Goal: Task Accomplishment & Management: Manage account settings

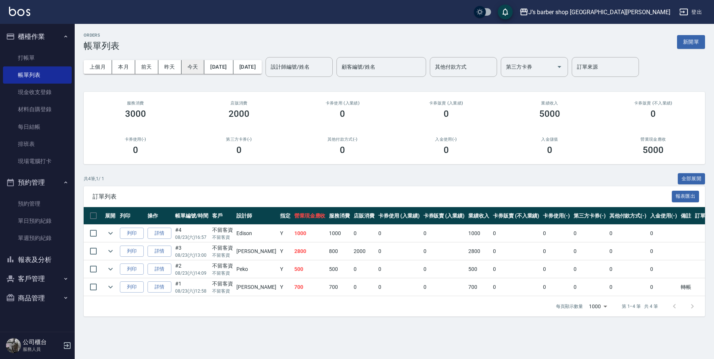
click at [187, 72] on button "今天" at bounding box center [192, 67] width 23 height 14
click at [297, 65] on input "設計師編號/姓名" at bounding box center [299, 66] width 60 height 13
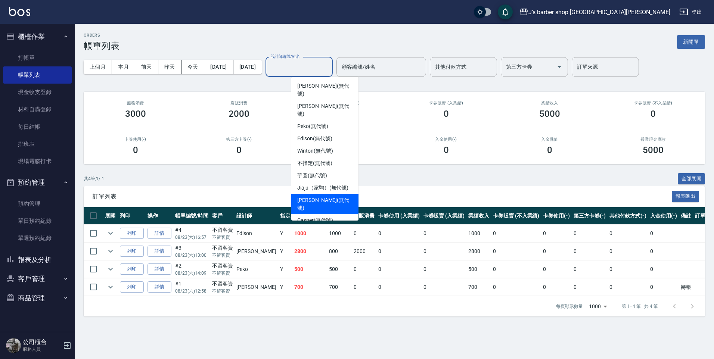
click at [325, 196] on span "[PERSON_NAME] (無代號)" at bounding box center [324, 204] width 55 height 16
type input "[PERSON_NAME](無代號)"
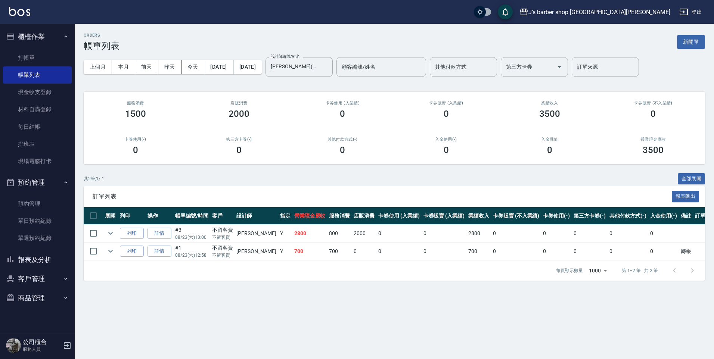
click at [358, 64] on div "設計師編號/姓名 [PERSON_NAME](無代號) 設計師編號/姓名 顧客編號/姓名 顧客編號/姓名 其他付款方式 其他付款方式 第三方卡券 第三方卡券 …" at bounding box center [451, 67] width 373 height 20
click at [330, 66] on button "Clear" at bounding box center [324, 67] width 10 height 10
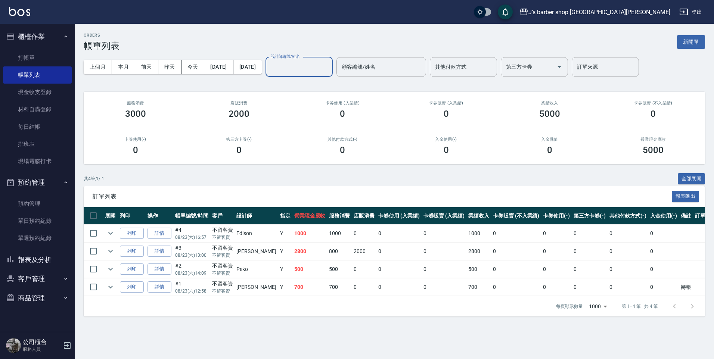
click at [329, 69] on input "設計師編號/姓名" at bounding box center [299, 66] width 60 height 13
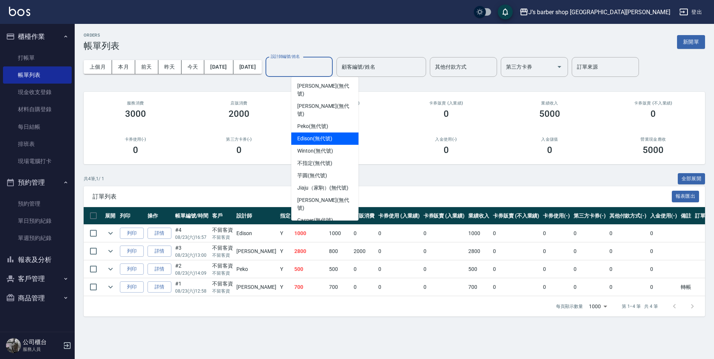
click at [336, 132] on div "Edison (無代號)" at bounding box center [324, 138] width 67 height 12
type input "Edison(無代號)"
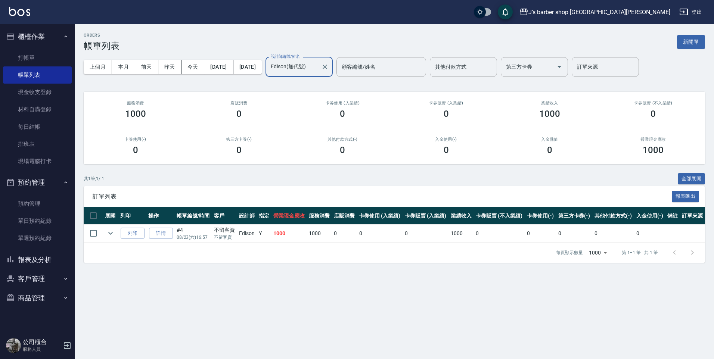
click at [329, 74] on div at bounding box center [324, 67] width 10 height 20
click at [327, 66] on icon "Clear" at bounding box center [324, 67] width 4 height 4
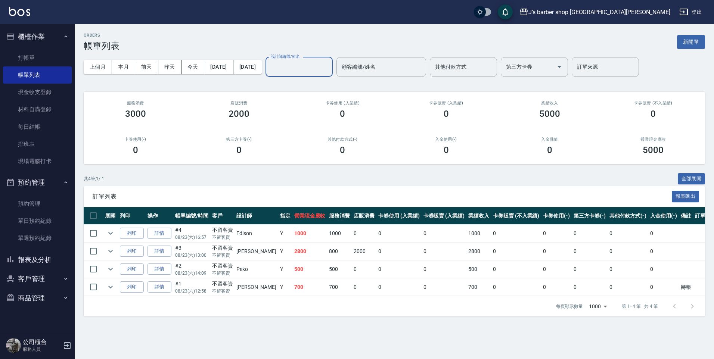
click at [329, 65] on input "設計師編號/姓名" at bounding box center [299, 66] width 60 height 13
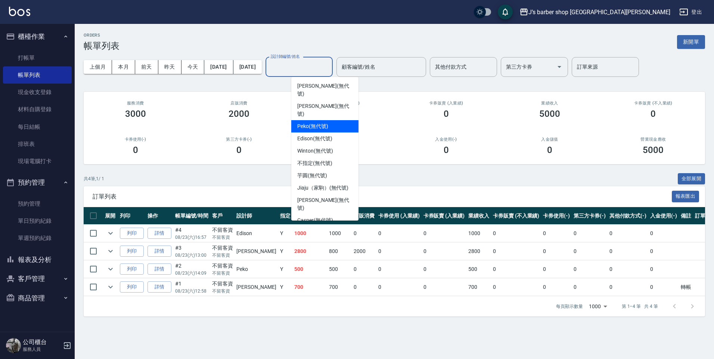
click at [331, 120] on div "Peko (無代號)" at bounding box center [324, 126] width 67 height 12
type input "Peko(無代號)"
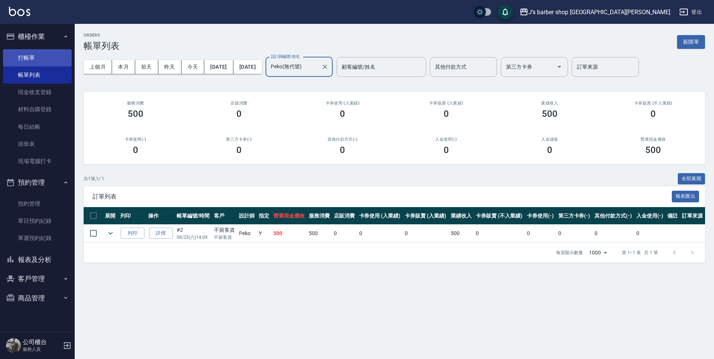
click at [47, 57] on link "打帳單" at bounding box center [37, 57] width 69 height 17
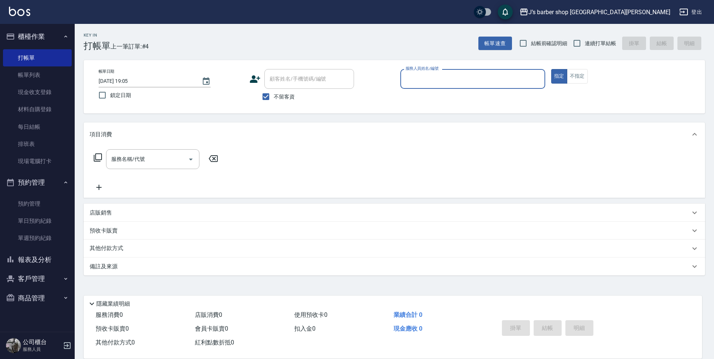
click at [437, 80] on input "服務人員姓名/編號" at bounding box center [472, 78] width 138 height 13
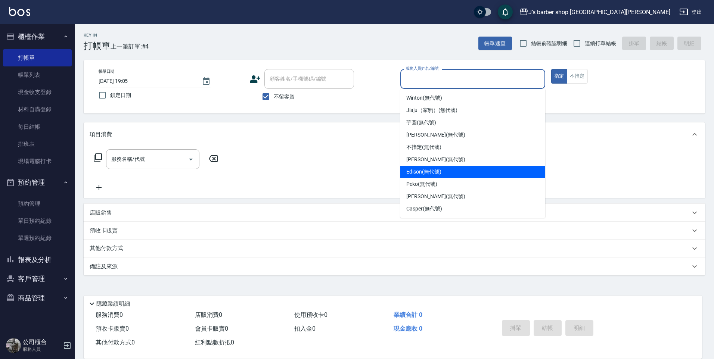
click at [437, 175] on span "Edison (無代號)" at bounding box center [423, 172] width 35 height 8
type input "Edison(無代號)"
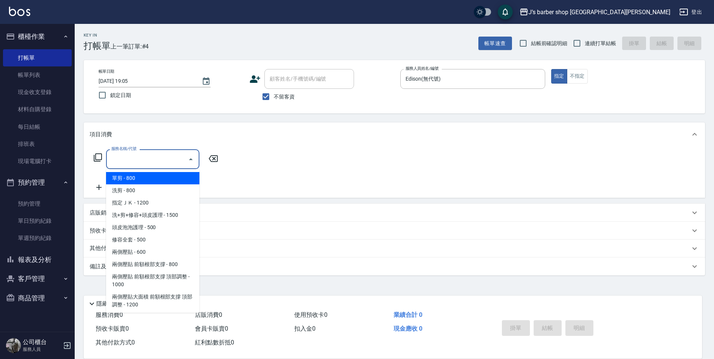
click at [145, 165] on input "服務名稱/代號" at bounding box center [146, 159] width 75 height 13
click at [146, 191] on span "洗剪 - 800" at bounding box center [152, 190] width 93 height 12
type input "洗剪(101)"
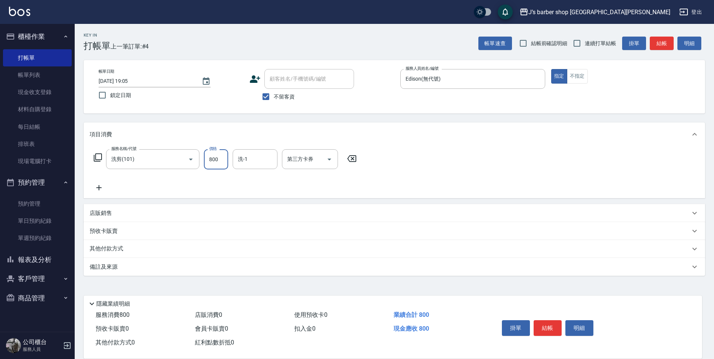
click at [222, 153] on input "800" at bounding box center [216, 159] width 24 height 20
type input "600"
click at [549, 326] on button "結帳" at bounding box center [547, 328] width 28 height 16
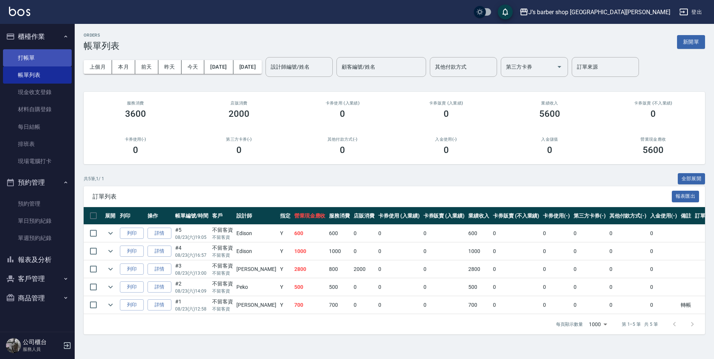
click at [52, 58] on link "打帳單" at bounding box center [37, 57] width 69 height 17
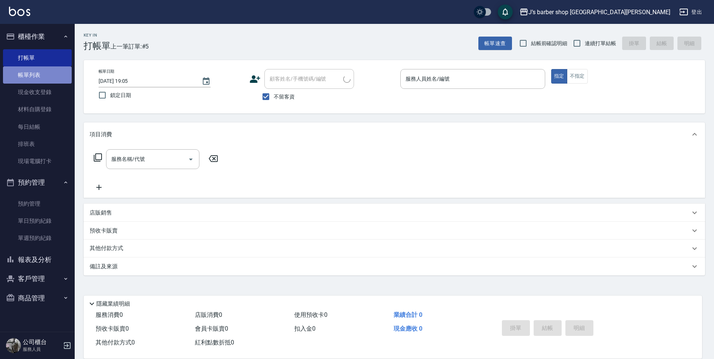
click at [50, 73] on link "帳單列表" at bounding box center [37, 74] width 69 height 17
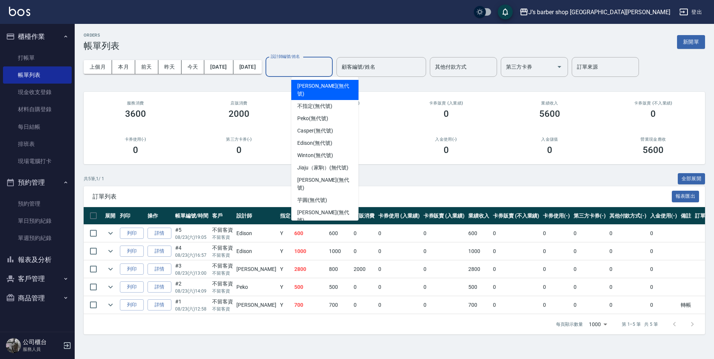
click at [317, 73] on input "設計師編號/姓名" at bounding box center [299, 66] width 60 height 13
click at [339, 102] on div "不指定 (無代號)" at bounding box center [324, 106] width 67 height 12
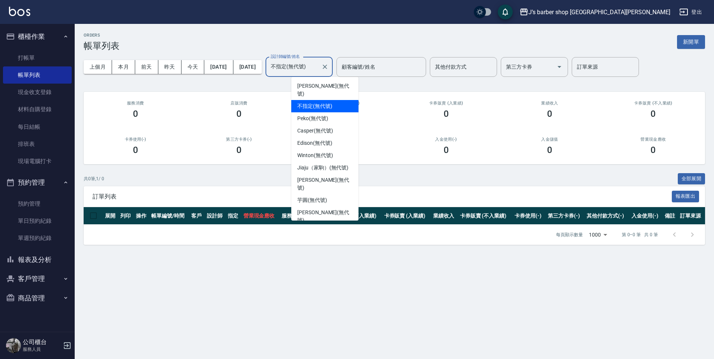
click at [318, 70] on input "不指定(無代號)" at bounding box center [293, 66] width 49 height 13
click at [321, 164] on span "Jiaju（家駒） (無代號)" at bounding box center [322, 168] width 51 height 8
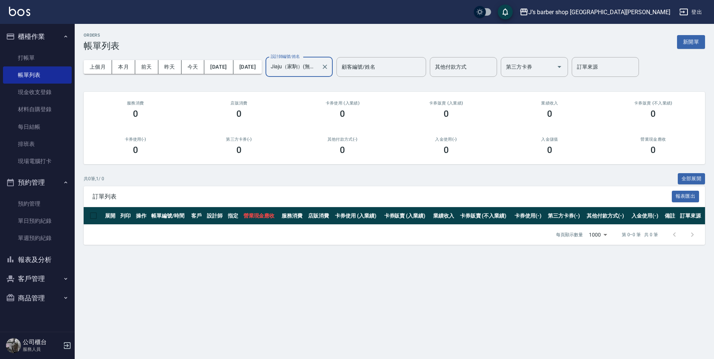
click at [318, 66] on input "Jiaju（家駒）(無代號)" at bounding box center [293, 66] width 49 height 13
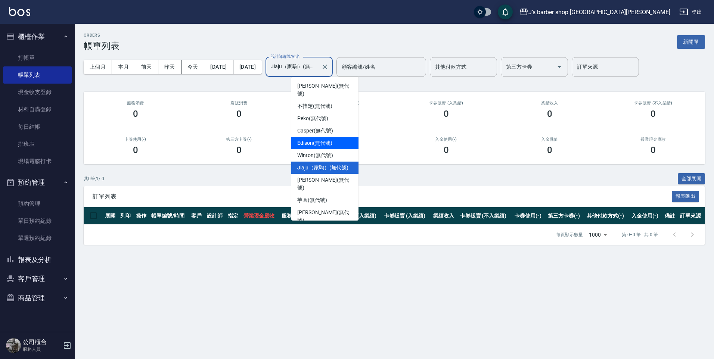
click at [324, 139] on div "Edison (無代號)" at bounding box center [324, 143] width 67 height 12
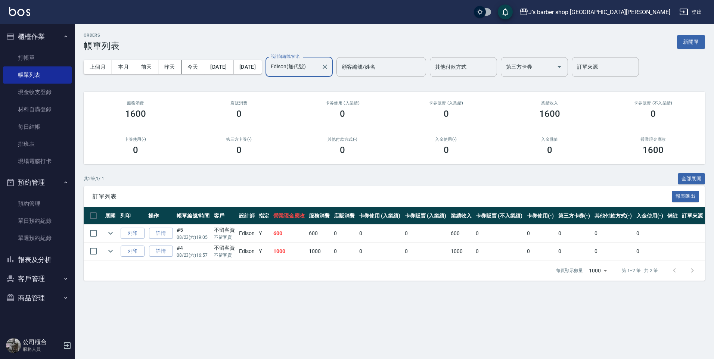
click at [318, 69] on input "Edison(無代號)" at bounding box center [293, 66] width 49 height 13
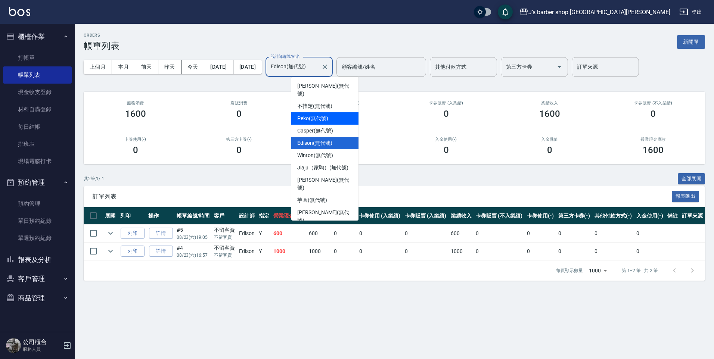
click at [327, 115] on span "Peko (無代號)" at bounding box center [312, 119] width 31 height 8
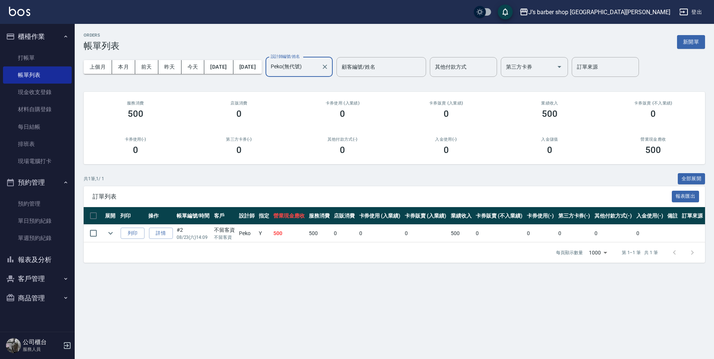
click at [318, 65] on input "Peko(無代號)" at bounding box center [293, 66] width 49 height 13
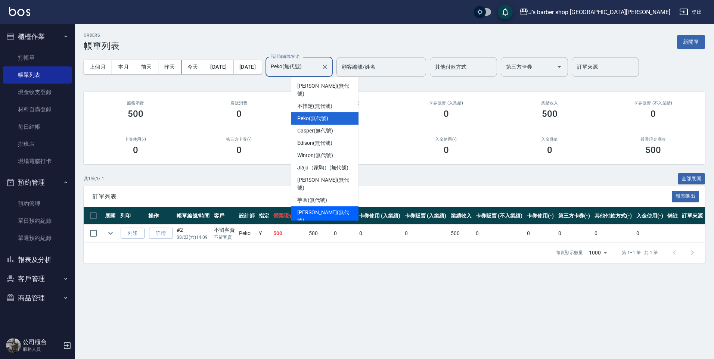
click at [320, 209] on span "[PERSON_NAME] (無代號)" at bounding box center [324, 217] width 55 height 16
type input "[PERSON_NAME](無代號)"
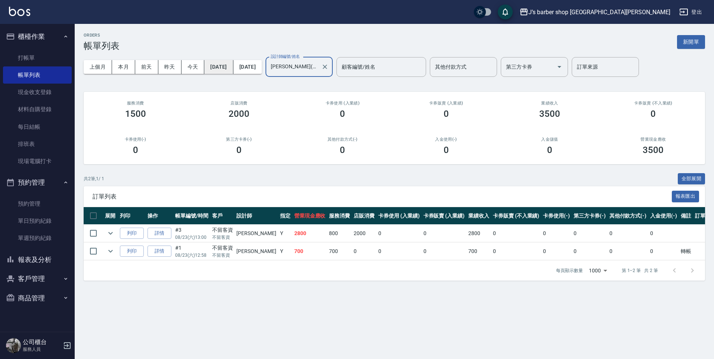
click at [231, 66] on button "[DATE]" at bounding box center [218, 67] width 29 height 14
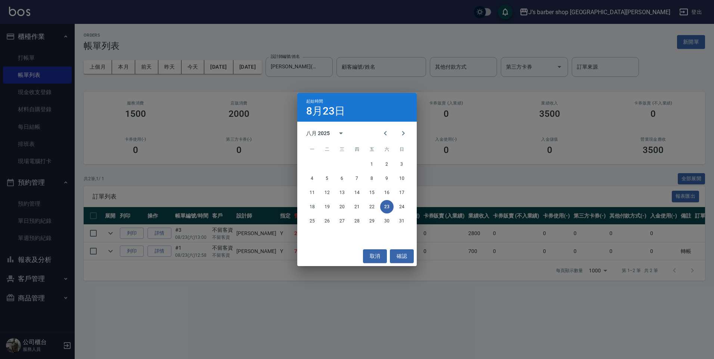
click at [198, 64] on div "起始時間 [DATE] 八月 2025 一 二 三 四 五 六 日 1 2 3 4 5 6 7 8 9 10 11 12 13 14 15 16 17 18 …" at bounding box center [357, 179] width 714 height 359
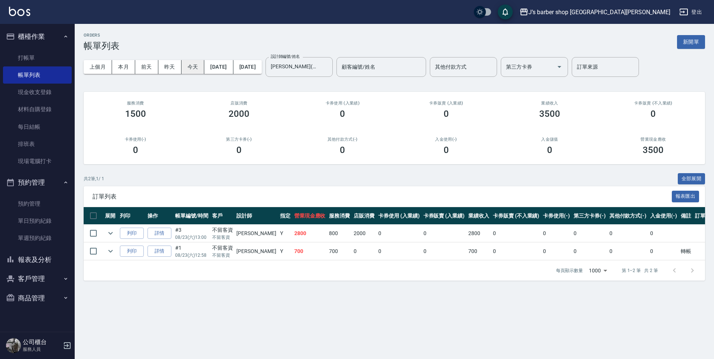
click at [200, 66] on button "今天" at bounding box center [192, 67] width 23 height 14
click at [176, 65] on button "昨天" at bounding box center [169, 67] width 23 height 14
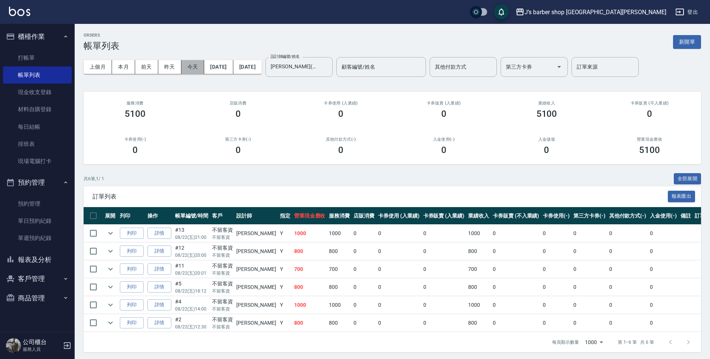
click at [196, 67] on button "今天" at bounding box center [192, 67] width 23 height 14
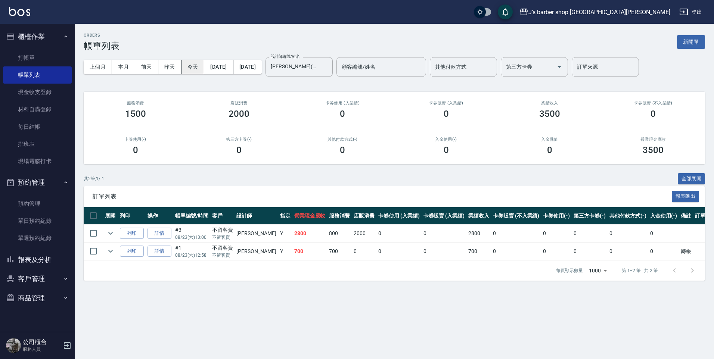
click at [187, 66] on button "今天" at bounding box center [192, 67] width 23 height 14
click at [170, 66] on button "昨天" at bounding box center [169, 67] width 23 height 14
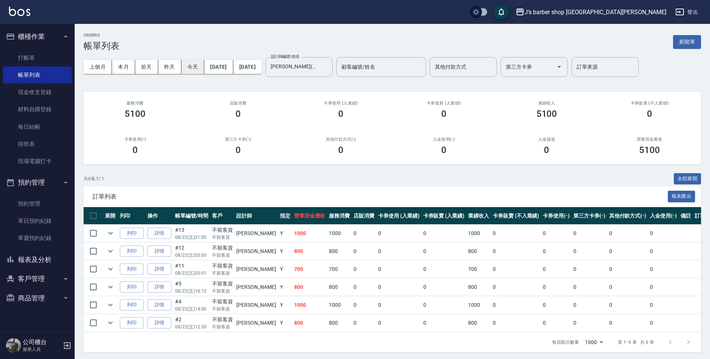
click at [190, 66] on button "今天" at bounding box center [192, 67] width 23 height 14
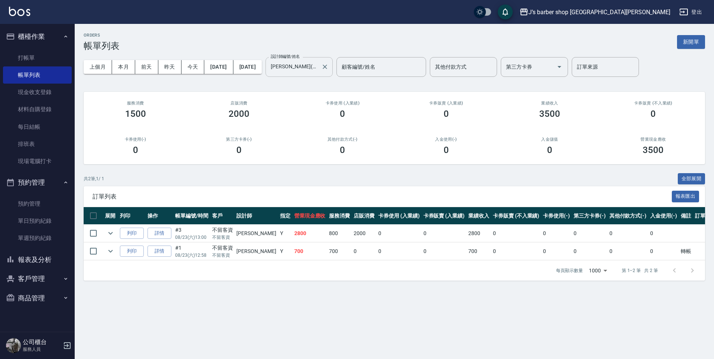
click at [316, 65] on input "[PERSON_NAME](無代號)" at bounding box center [293, 66] width 49 height 13
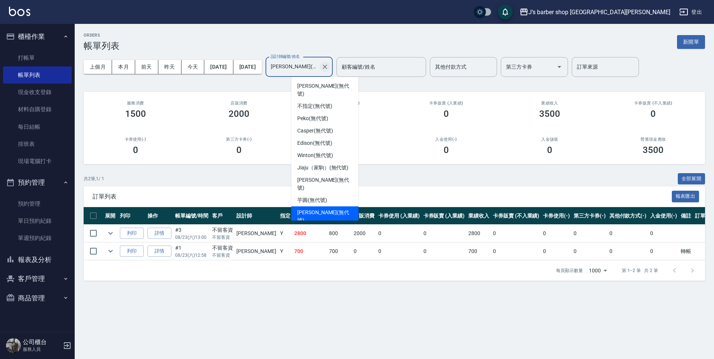
click at [328, 69] on icon "Clear" at bounding box center [324, 66] width 7 height 7
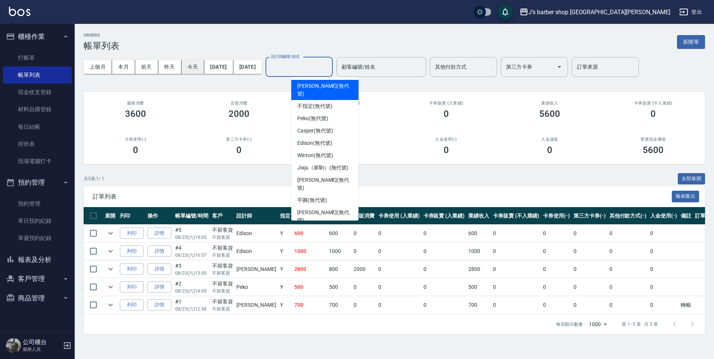
click at [200, 69] on button "今天" at bounding box center [192, 67] width 23 height 14
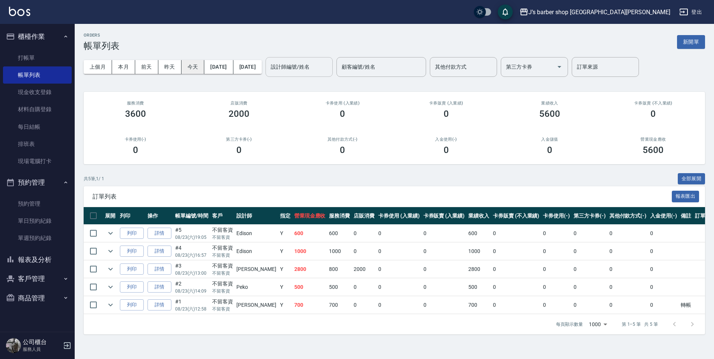
click at [200, 69] on button "今天" at bounding box center [192, 67] width 23 height 14
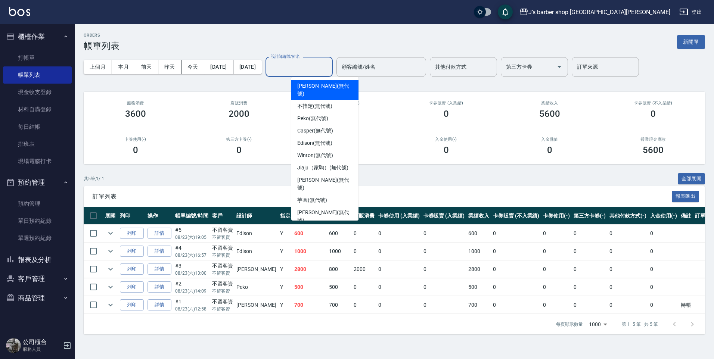
click at [319, 70] on input "設計師編號/姓名" at bounding box center [299, 66] width 60 height 13
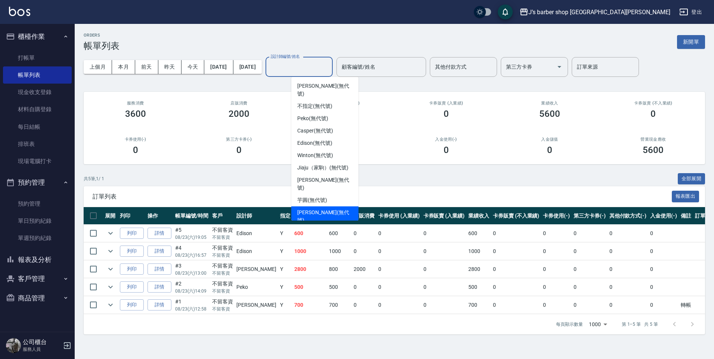
click at [325, 209] on span "[PERSON_NAME] (無代號)" at bounding box center [324, 217] width 55 height 16
type input "[PERSON_NAME](無代號)"
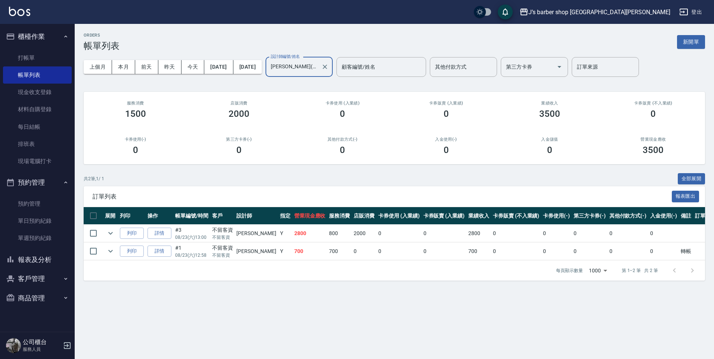
click at [329, 68] on div at bounding box center [324, 67] width 10 height 20
click at [328, 68] on icon "Clear" at bounding box center [324, 66] width 7 height 7
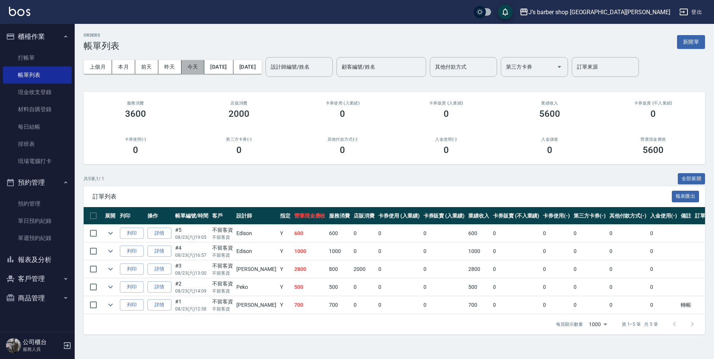
click at [200, 65] on button "今天" at bounding box center [192, 67] width 23 height 14
click at [191, 67] on button "今天" at bounding box center [192, 67] width 23 height 14
click at [56, 74] on link "帳單列表" at bounding box center [37, 74] width 69 height 17
click at [44, 60] on link "打帳單" at bounding box center [37, 57] width 69 height 17
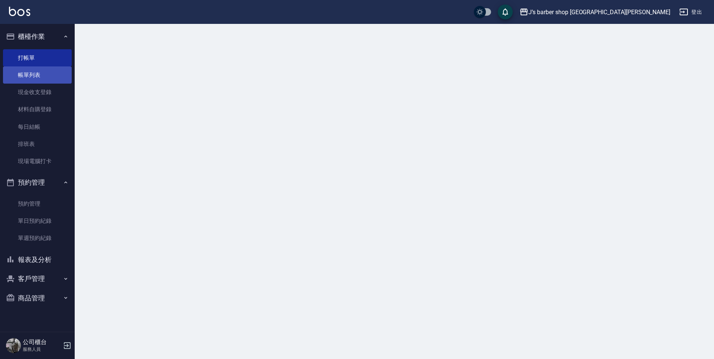
click at [43, 71] on link "帳單列表" at bounding box center [37, 74] width 69 height 17
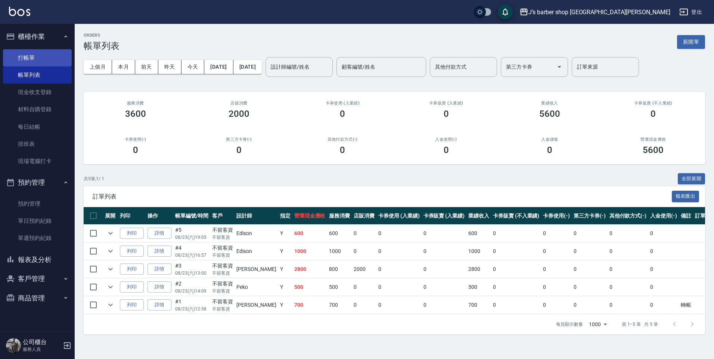
click at [35, 60] on link "打帳單" at bounding box center [37, 57] width 69 height 17
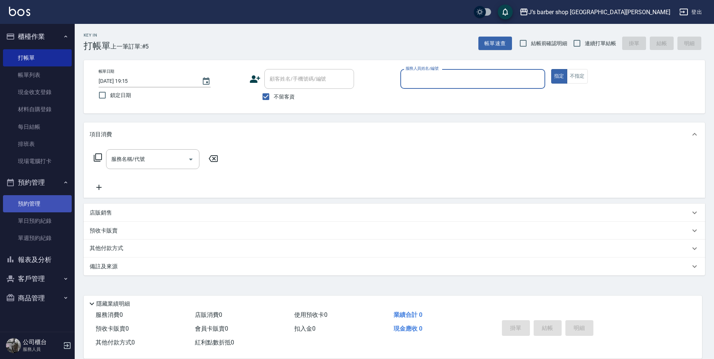
click at [32, 198] on link "預約管理" at bounding box center [37, 203] width 69 height 17
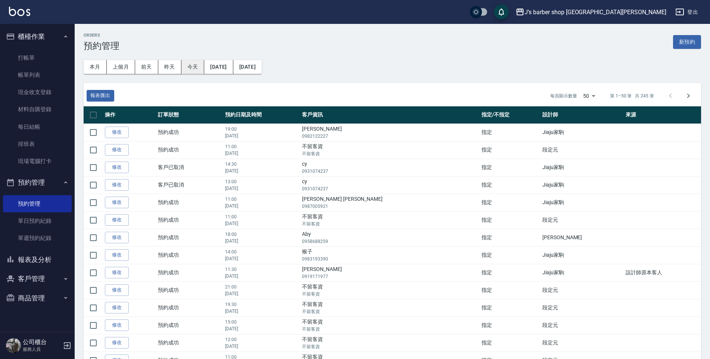
click at [198, 69] on button "今天" at bounding box center [192, 67] width 23 height 14
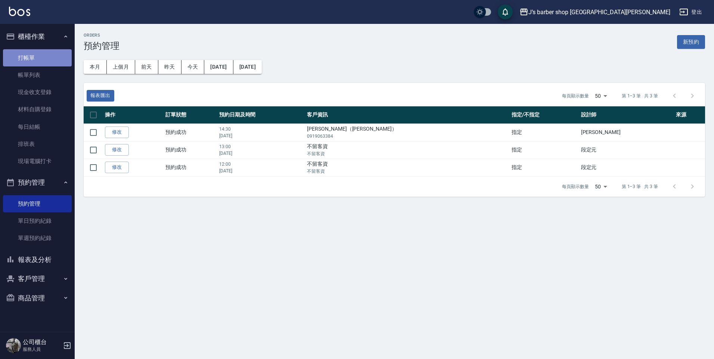
click at [21, 65] on link "打帳單" at bounding box center [37, 57] width 69 height 17
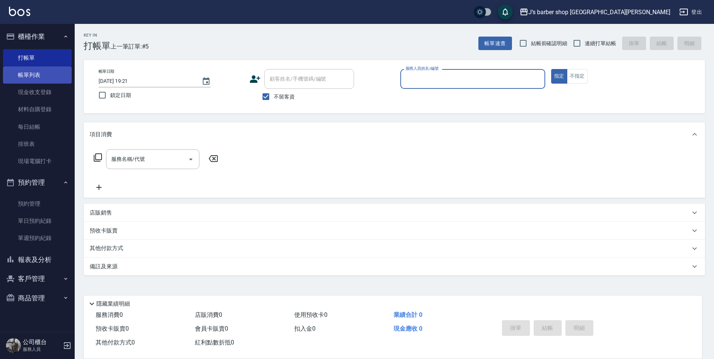
click at [26, 76] on link "帳單列表" at bounding box center [37, 74] width 69 height 17
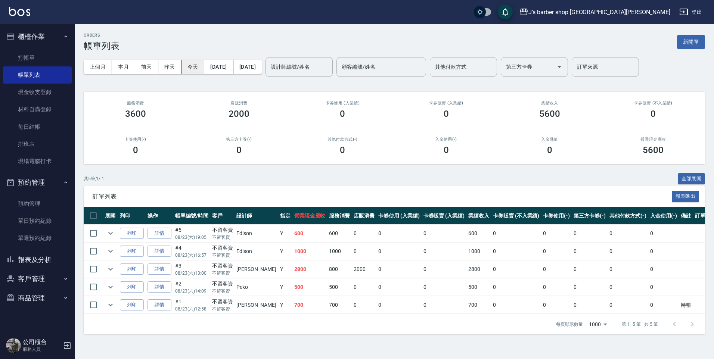
click at [194, 65] on button "今天" at bounding box center [192, 67] width 23 height 14
click at [57, 198] on link "預約管理" at bounding box center [37, 203] width 69 height 17
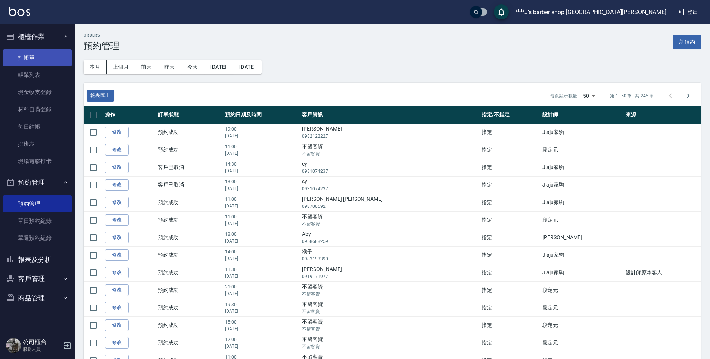
click at [55, 62] on link "打帳單" at bounding box center [37, 57] width 69 height 17
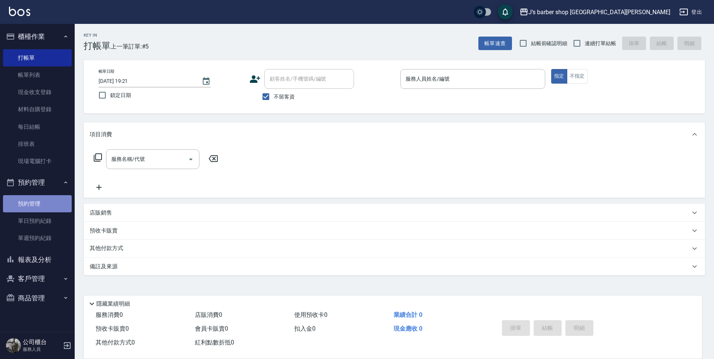
click at [29, 205] on link "預約管理" at bounding box center [37, 203] width 69 height 17
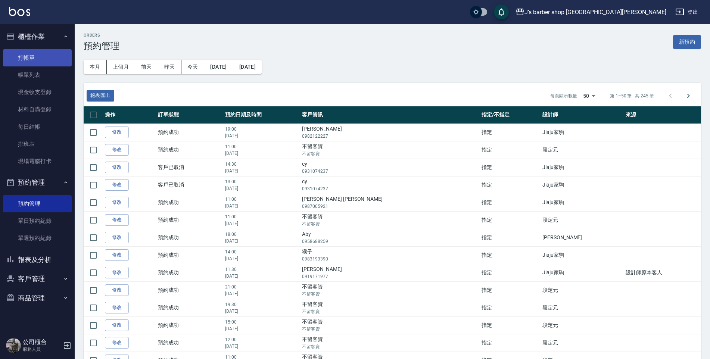
click at [45, 59] on link "打帳單" at bounding box center [37, 57] width 69 height 17
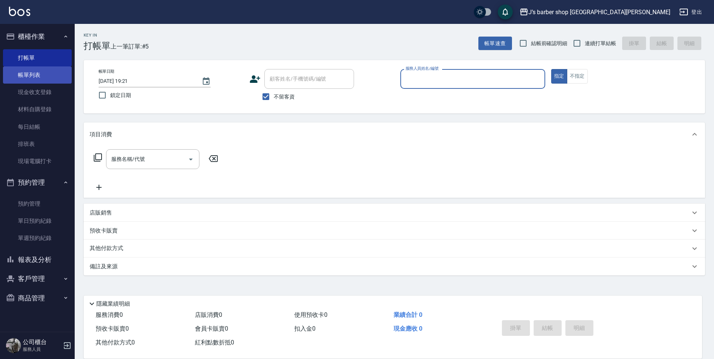
click at [49, 79] on link "帳單列表" at bounding box center [37, 74] width 69 height 17
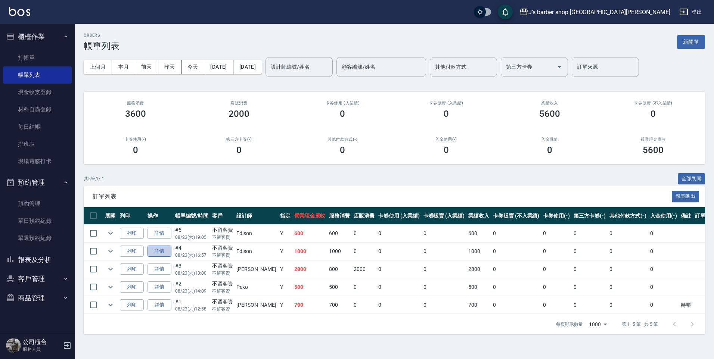
click at [166, 253] on link "詳情" at bounding box center [159, 252] width 24 height 12
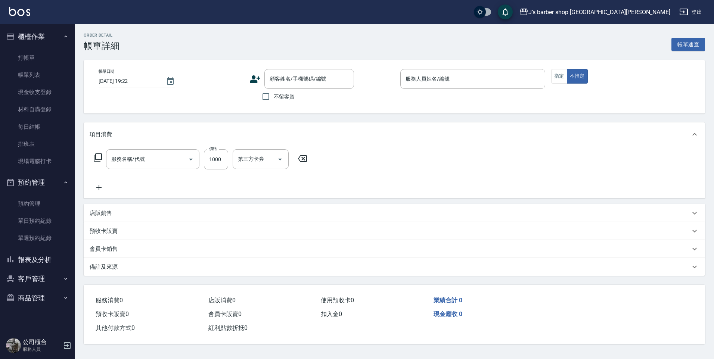
type input "[DATE] 16:57"
checkbox input "true"
type input "Edison(無代號)"
type input "洗剪(101)"
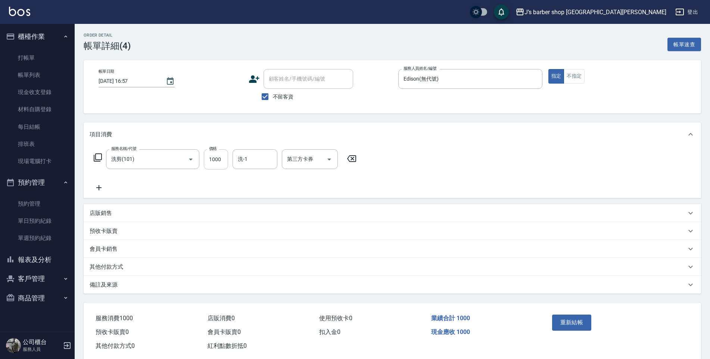
click at [220, 152] on input "1000" at bounding box center [216, 159] width 24 height 20
type input "1500"
click at [559, 323] on button "重新結帳" at bounding box center [572, 323] width 40 height 16
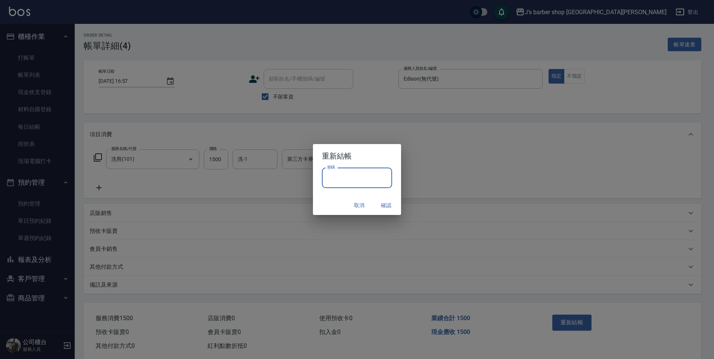
click at [358, 177] on input "密碼" at bounding box center [357, 178] width 70 height 20
type input "****"
click at [379, 205] on button "確認" at bounding box center [386, 206] width 24 height 14
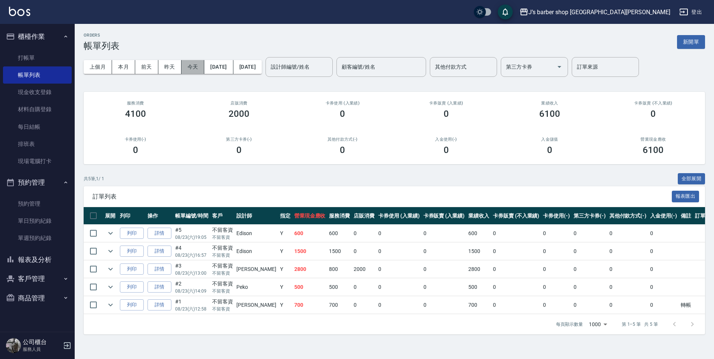
click at [193, 72] on button "今天" at bounding box center [192, 67] width 23 height 14
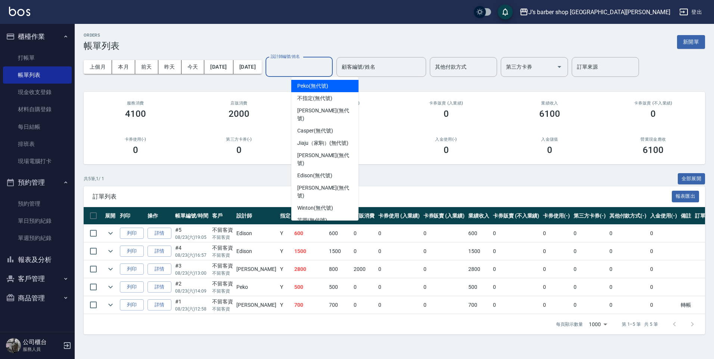
click at [312, 68] on input "設計師編號/姓名" at bounding box center [299, 66] width 60 height 13
click at [328, 172] on span "Edison (無代號)" at bounding box center [314, 176] width 35 height 8
type input "Edison(無代號)"
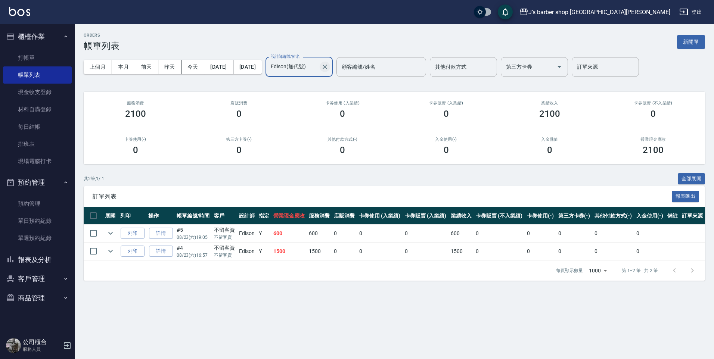
click at [328, 69] on icon "Clear" at bounding box center [324, 66] width 7 height 7
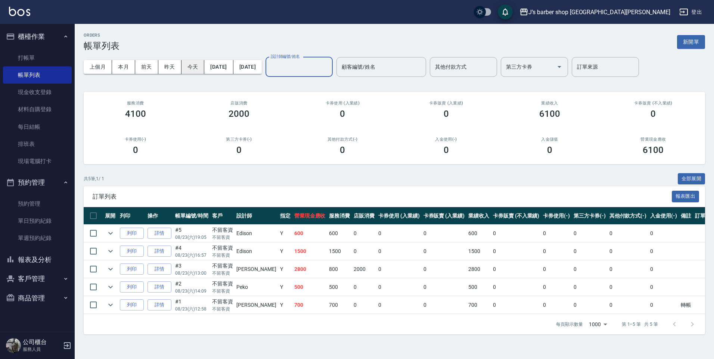
click at [187, 68] on button "今天" at bounding box center [192, 67] width 23 height 14
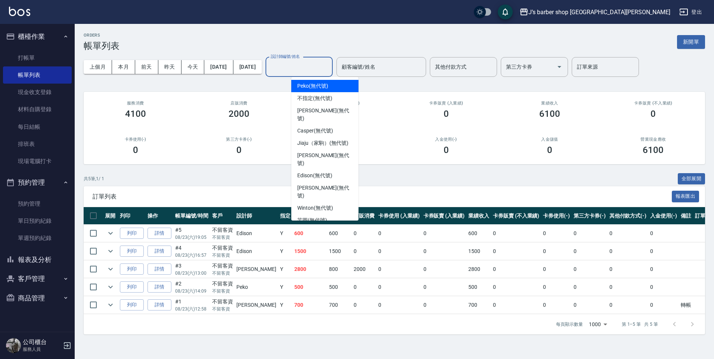
click at [306, 71] on input "設計師編號/姓名" at bounding box center [299, 66] width 60 height 13
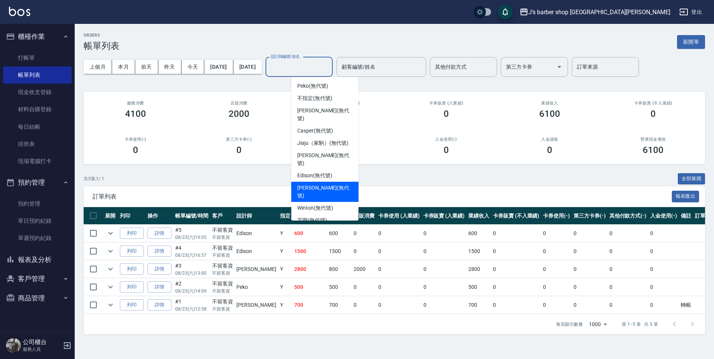
click at [325, 184] on span "[PERSON_NAME] (無代號)" at bounding box center [324, 192] width 55 height 16
type input "[PERSON_NAME](無代號)"
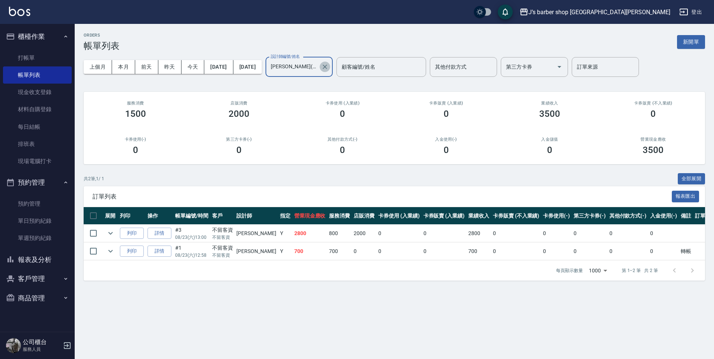
click at [330, 68] on button "Clear" at bounding box center [324, 67] width 10 height 10
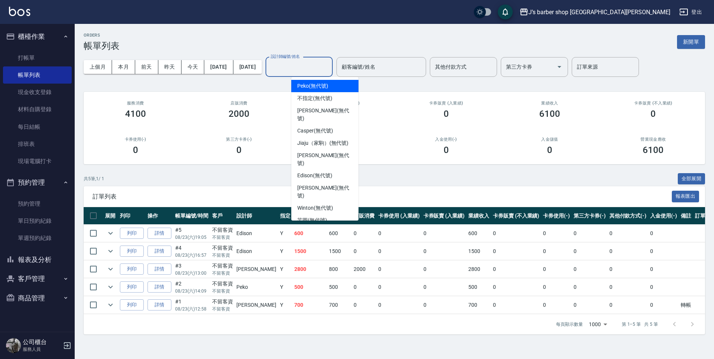
click at [329, 65] on input "設計師編號/姓名" at bounding box center [299, 66] width 60 height 13
click at [329, 172] on span "Edison (無代號)" at bounding box center [314, 176] width 35 height 8
type input "Edison(無代號)"
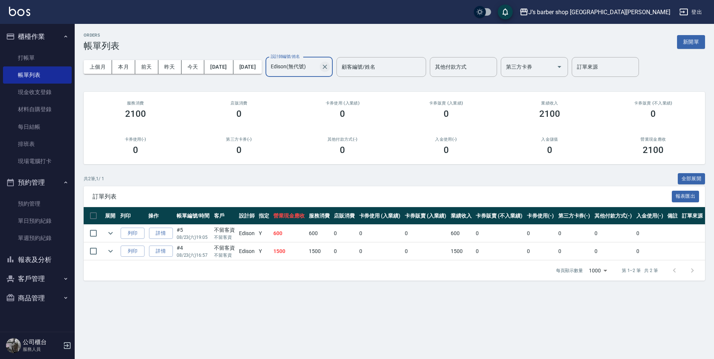
click at [330, 65] on button "Clear" at bounding box center [324, 67] width 10 height 10
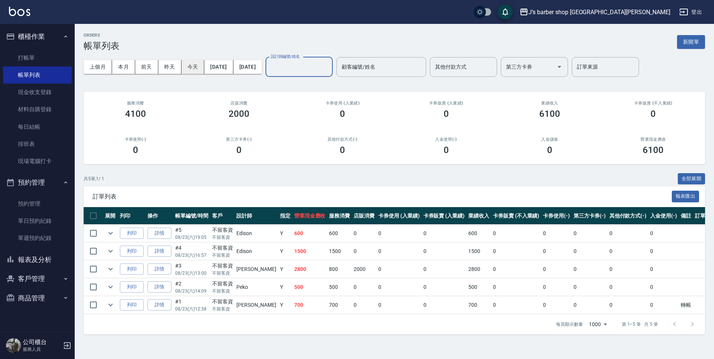
click at [196, 66] on button "今天" at bounding box center [192, 67] width 23 height 14
click at [188, 68] on button "今天" at bounding box center [192, 67] width 23 height 14
click at [300, 69] on input "設計師編號/姓名" at bounding box center [299, 66] width 60 height 13
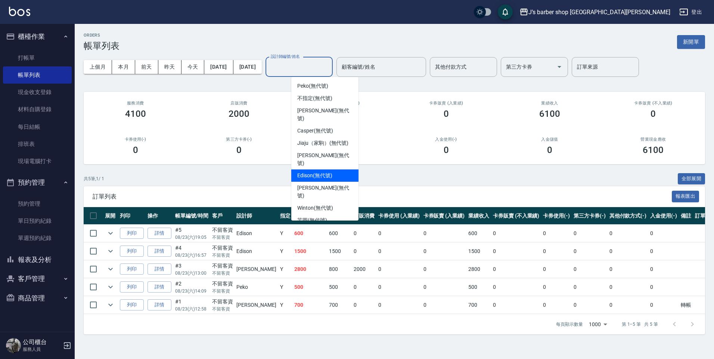
click at [319, 169] on div "Edison (無代號)" at bounding box center [324, 175] width 67 height 12
type input "Edison(無代號)"
